Goal: Use online tool/utility: Utilize a website feature to perform a specific function

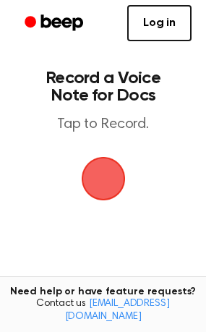
drag, startPoint x: 0, startPoint y: 0, endPoint x: 117, endPoint y: 183, distance: 217.1
click at [117, 183] on span "button" at bounding box center [103, 179] width 56 height 56
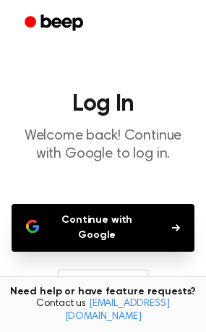
click at [64, 218] on button "Continue with Google" at bounding box center [103, 228] width 183 height 48
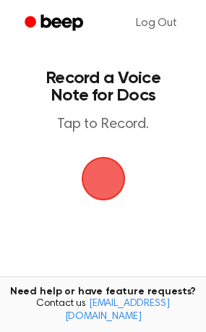
click at [107, 175] on span "button" at bounding box center [103, 179] width 47 height 47
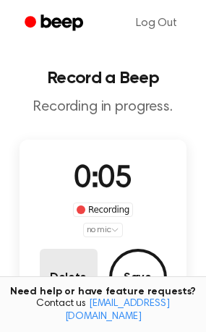
click at [76, 274] on button "Delete" at bounding box center [69, 278] width 58 height 58
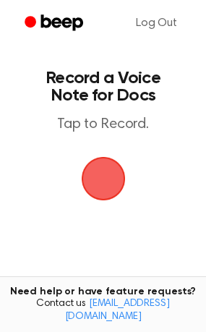
click at [109, 170] on span "button" at bounding box center [103, 179] width 44 height 44
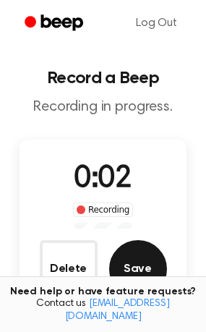
click at [127, 264] on button "Save" at bounding box center [138, 269] width 58 height 58
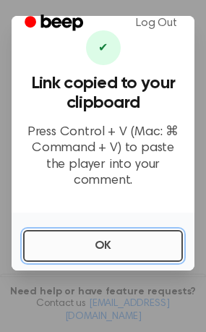
click at [112, 245] on button "OK" at bounding box center [103, 246] width 160 height 32
